Goal: Contribute content

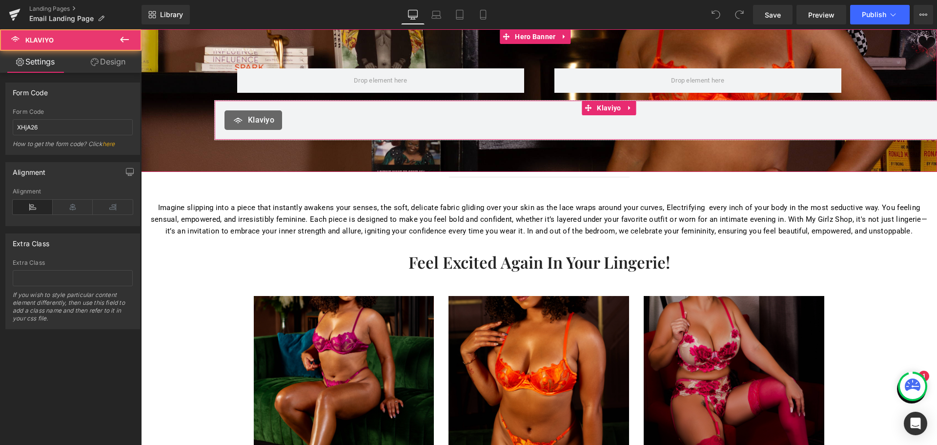
click at [548, 123] on div "Klaviyo" at bounding box center [613, 120] width 776 height 20
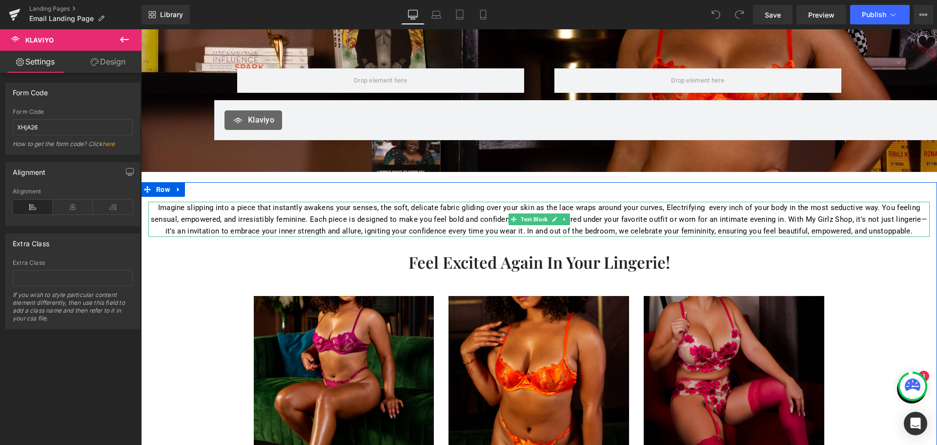
click at [324, 228] on p "Imagine slipping into a piece that instantly awakens your senses, the soft, del…" at bounding box center [539, 219] width 782 height 35
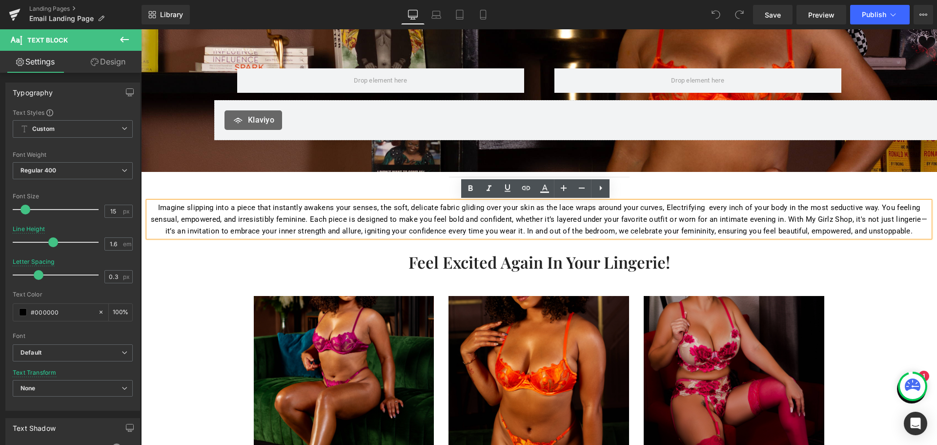
click at [477, 226] on p "Imagine slipping into a piece that instantly awakens your senses, the soft, del…" at bounding box center [539, 219] width 782 height 35
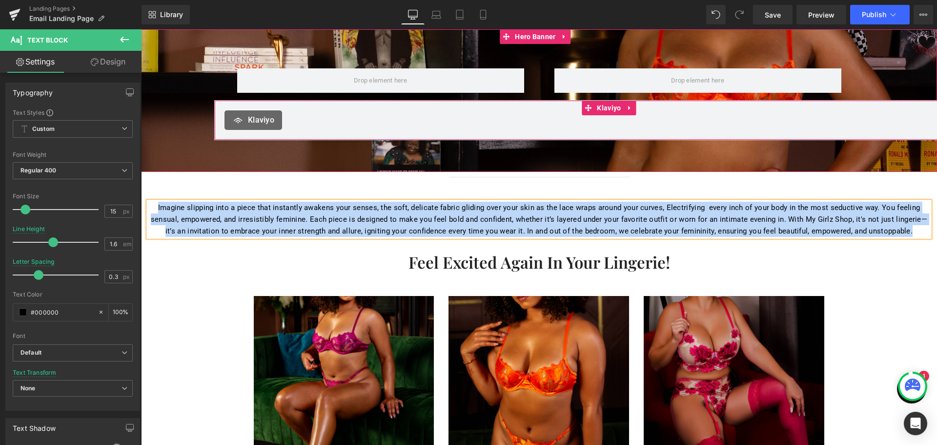
click at [663, 123] on div "Klaviyo" at bounding box center [613, 120] width 776 height 20
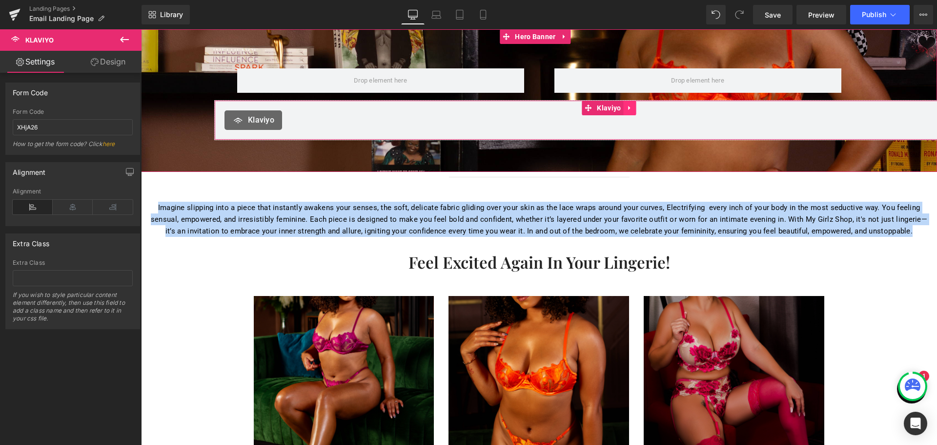
click at [627, 111] on icon at bounding box center [630, 107] width 7 height 7
click at [637, 110] on icon at bounding box center [636, 107] width 7 height 7
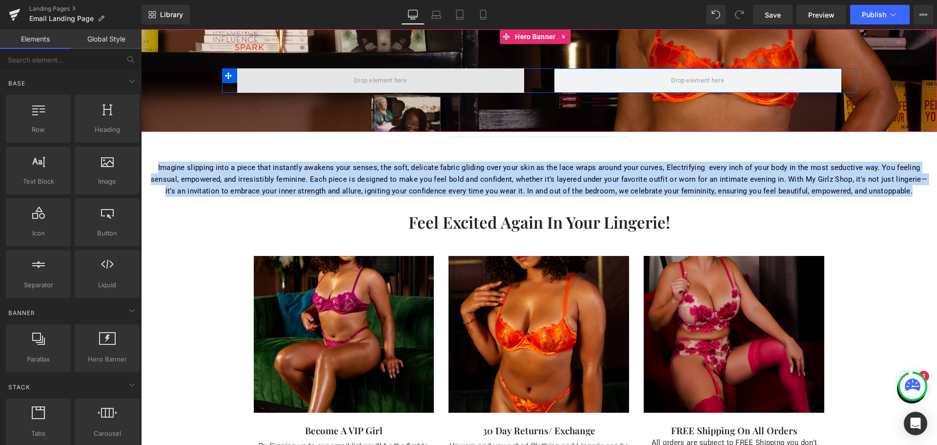
click at [294, 79] on span at bounding box center [380, 80] width 287 height 24
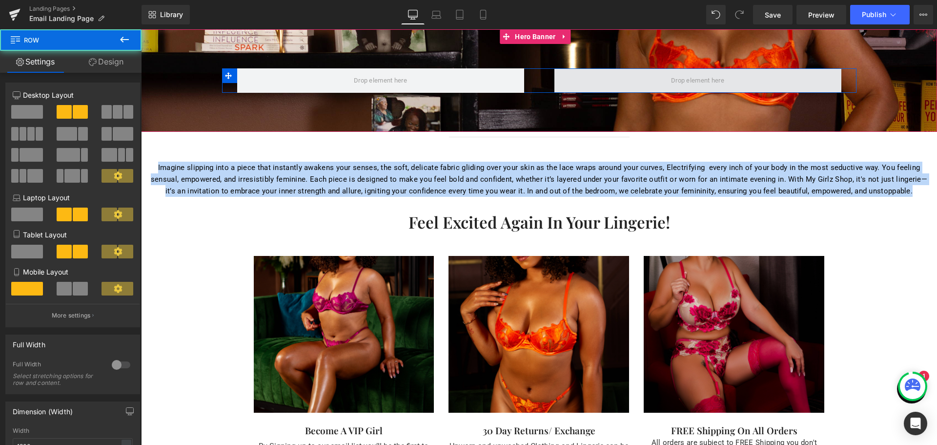
click at [614, 74] on span at bounding box center [698, 80] width 287 height 24
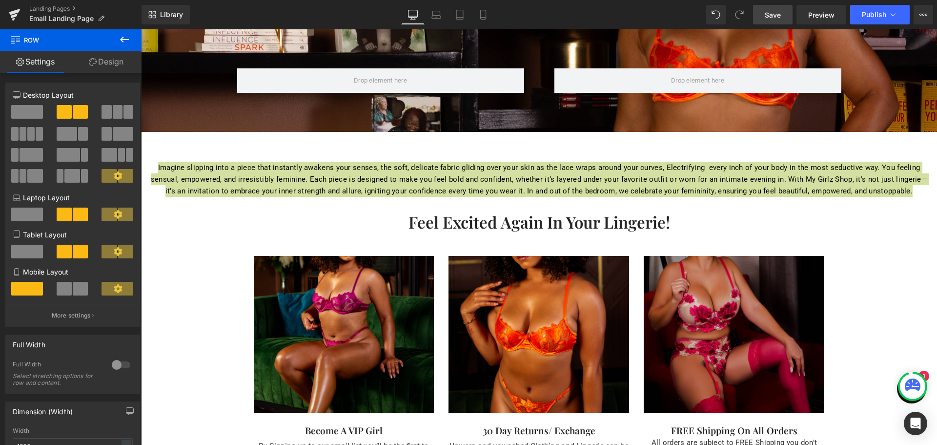
click at [784, 11] on link "Save" at bounding box center [773, 15] width 40 height 20
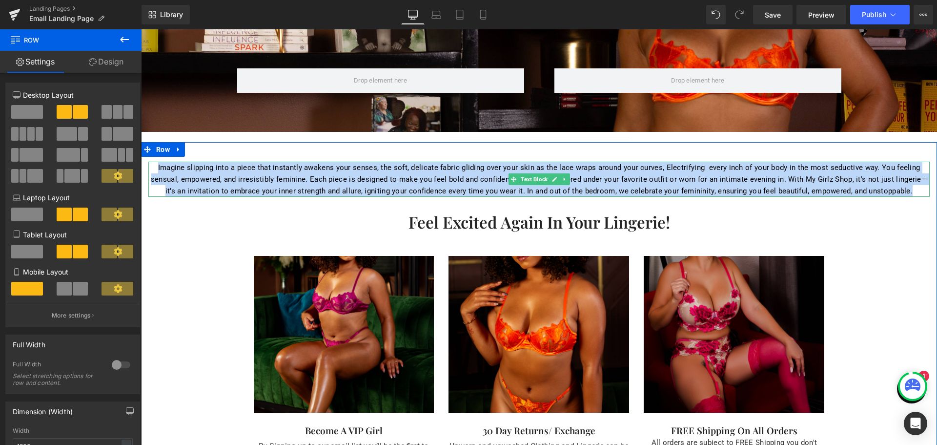
click at [423, 177] on p "Imagine slipping into a piece that instantly awakens your senses, the soft, del…" at bounding box center [539, 179] width 782 height 35
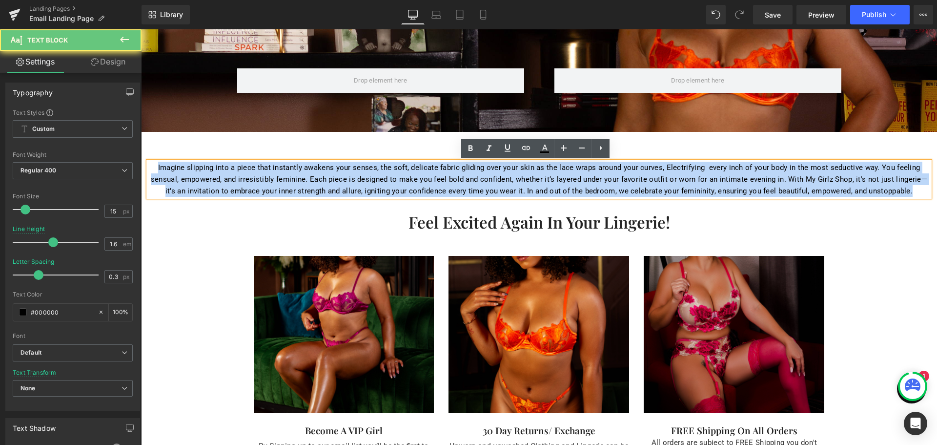
click at [423, 177] on p "Imagine slipping into a piece that instantly awakens your senses, the soft, del…" at bounding box center [539, 179] width 782 height 35
click at [362, 175] on p "Imagine slipping into a piece that instantly awakens your senses, the soft, del…" at bounding box center [539, 179] width 782 height 35
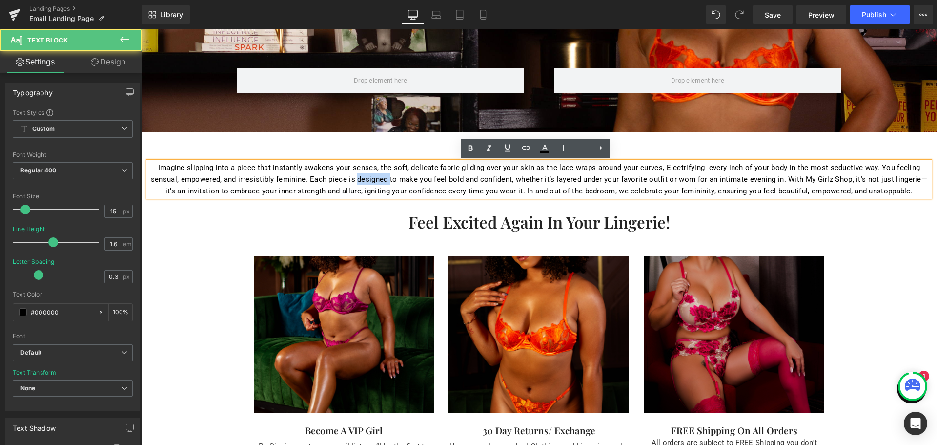
click at [362, 175] on p "Imagine slipping into a piece that instantly awakens your senses, the soft, del…" at bounding box center [539, 179] width 782 height 35
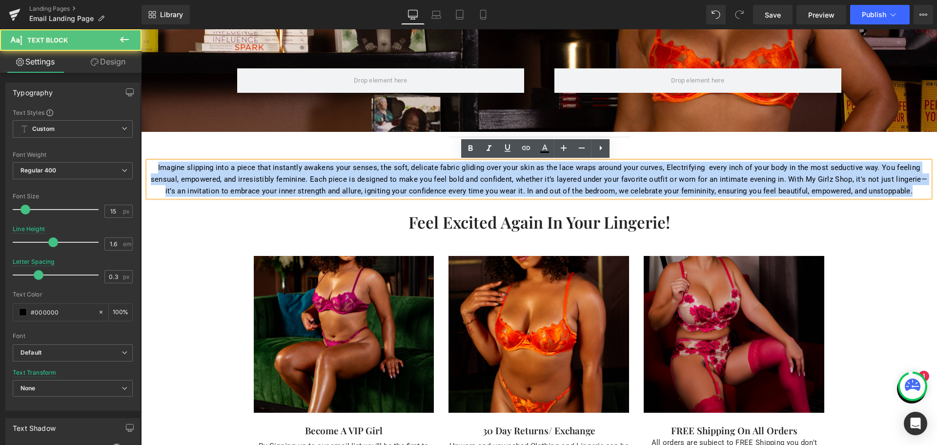
click at [362, 175] on p "Imagine slipping into a piece that instantly awakens your senses, the soft, del…" at bounding box center [539, 179] width 782 height 35
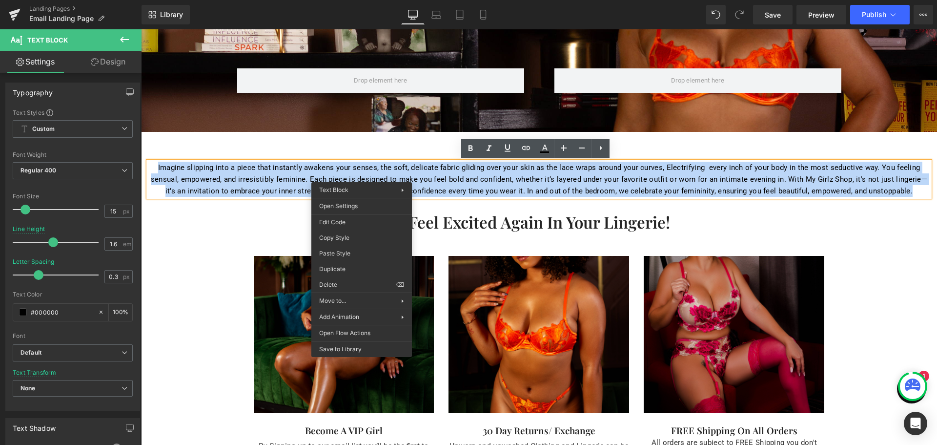
copy p "Imagine slipping into a piece that instantly awakens your senses, the soft, del…"
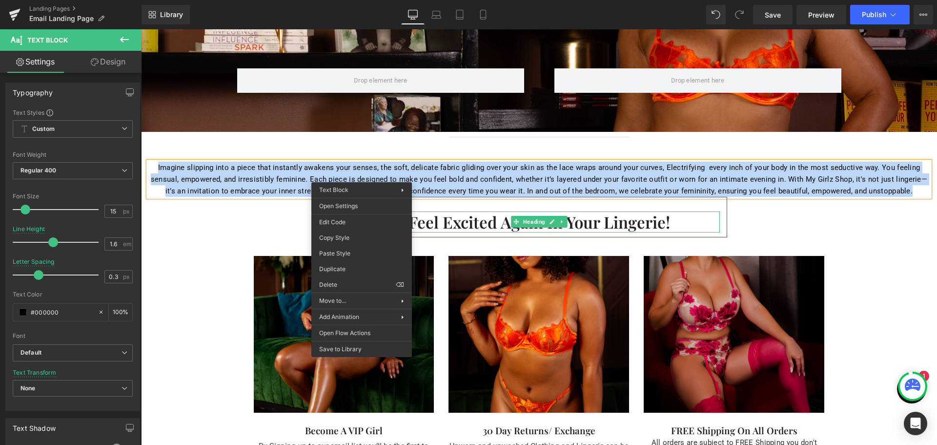
click at [699, 229] on h2 "Feel excited again in your lingerie!" at bounding box center [539, 221] width 361 height 21
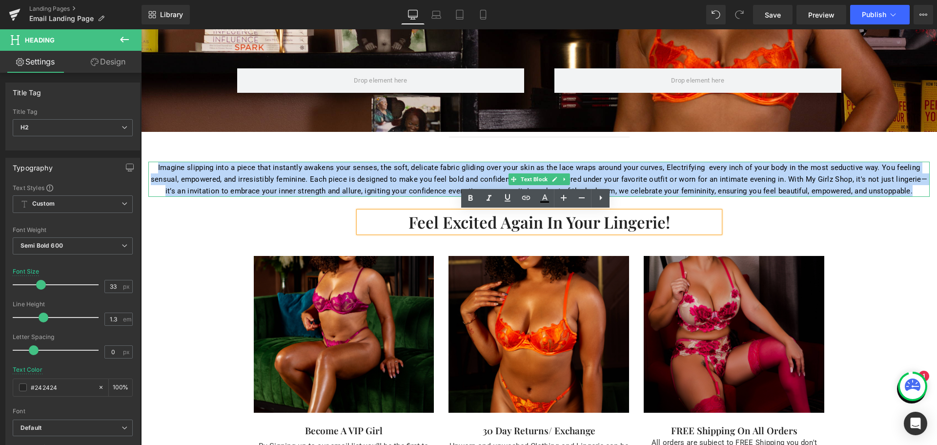
click at [380, 179] on p "Imagine slipping into a piece that instantly awakens your senses, the soft, del…" at bounding box center [539, 179] width 782 height 35
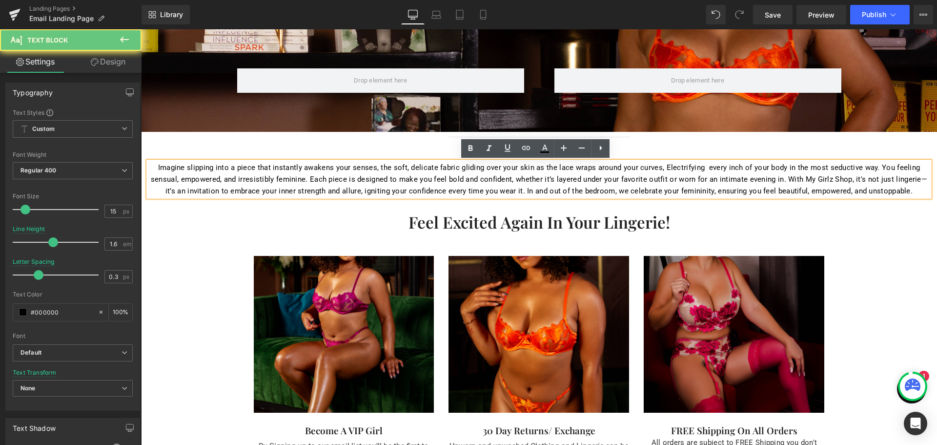
click at [380, 179] on p "Imagine slipping into a piece that instantly awakens your senses, the soft, del…" at bounding box center [539, 179] width 782 height 35
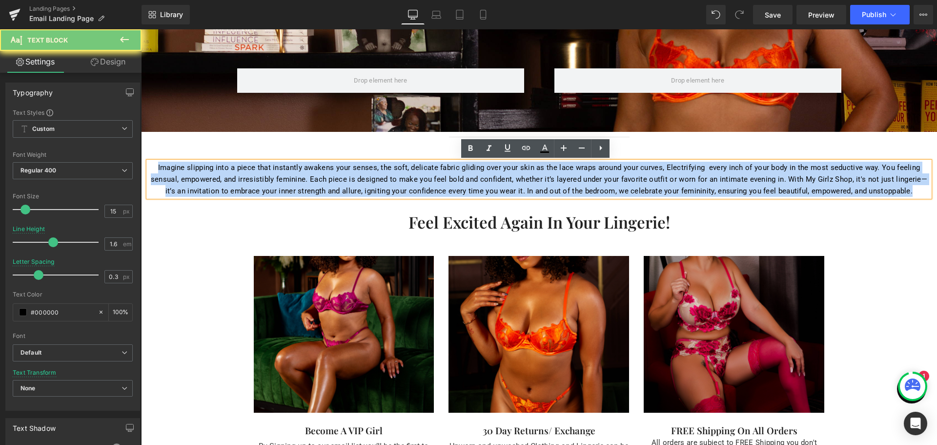
click at [380, 179] on p "Imagine slipping into a piece that instantly awakens your senses, the soft, del…" at bounding box center [539, 179] width 782 height 35
copy p "Imagine slipping into a piece that instantly awakens your senses, the soft, del…"
